Goal: Task Accomplishment & Management: Manage account settings

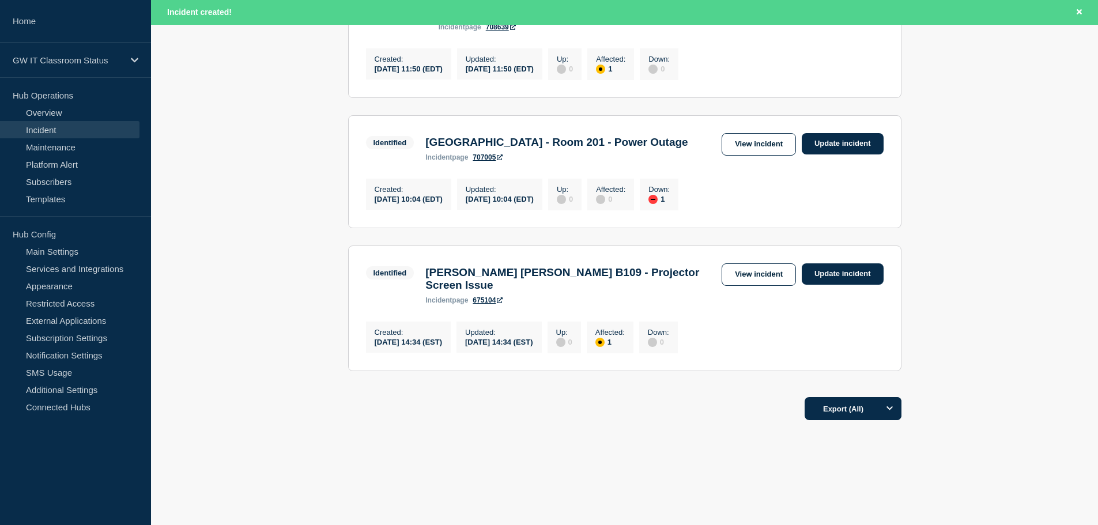
scroll to position [273, 0]
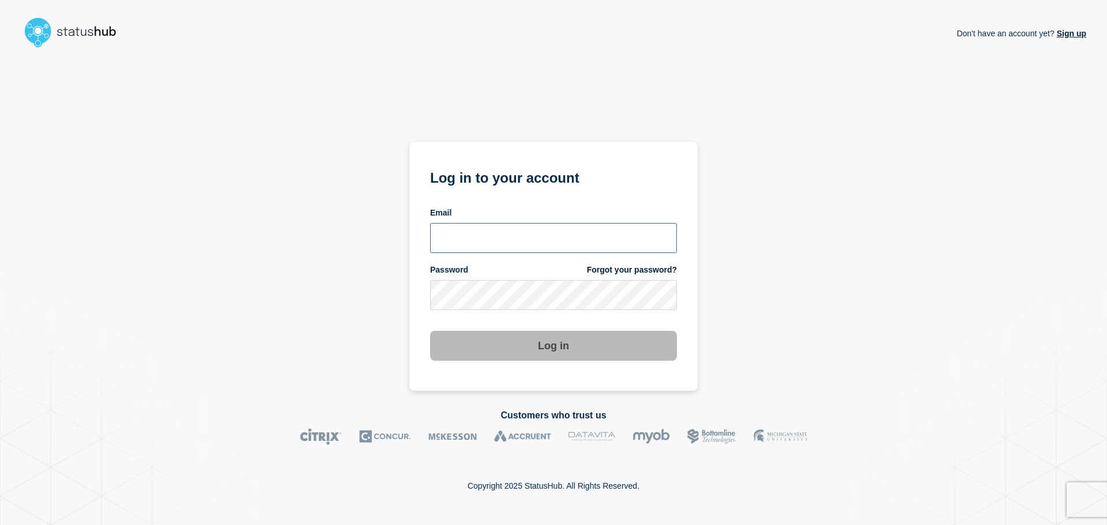
click at [483, 242] on input "email input" at bounding box center [553, 238] width 247 height 30
click at [501, 236] on input "[PERSON_NAME][EMAIL_ADDRESS][DOMAIN_NAME]" at bounding box center [553, 238] width 247 height 30
click at [499, 236] on input "[PERSON_NAME][EMAIL_ADDRESS][DOMAIN_NAME]" at bounding box center [553, 238] width 247 height 30
type input "[PERSON_NAME][EMAIL_ADDRESS][DOMAIN_NAME]"
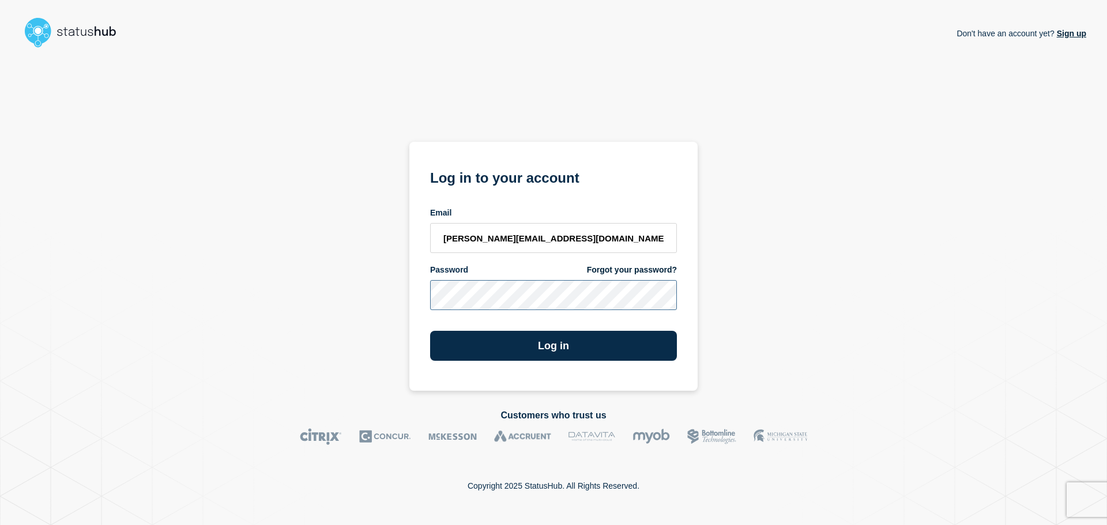
click at [430, 331] on button "Log in" at bounding box center [553, 346] width 247 height 30
